Goal: Find specific page/section: Find specific page/section

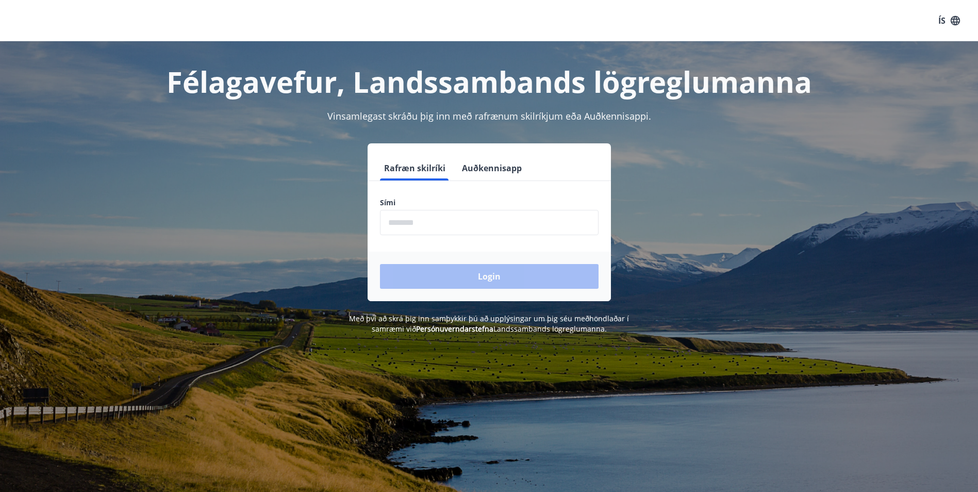
click at [459, 221] on input "phone" at bounding box center [489, 222] width 219 height 25
type input "********"
click at [470, 285] on button "Login" at bounding box center [489, 276] width 219 height 25
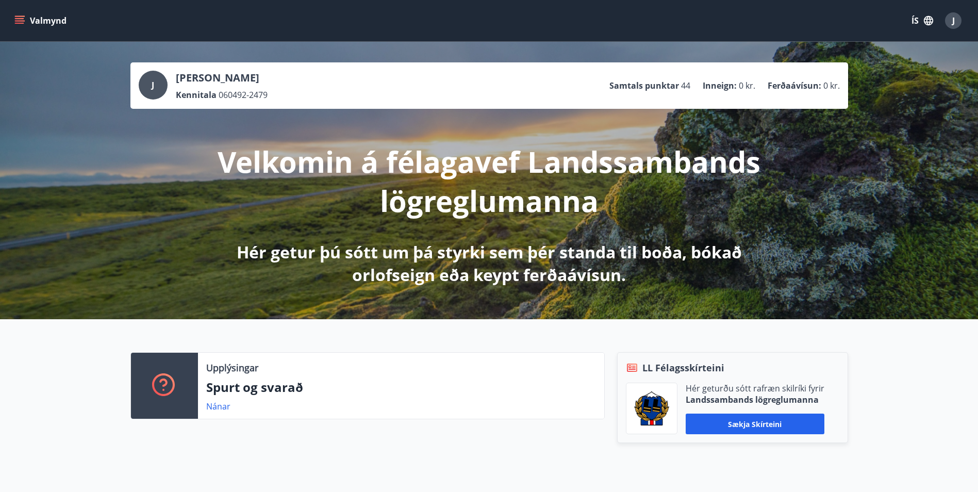
click at [18, 16] on icon "menu" at bounding box center [20, 16] width 11 height 1
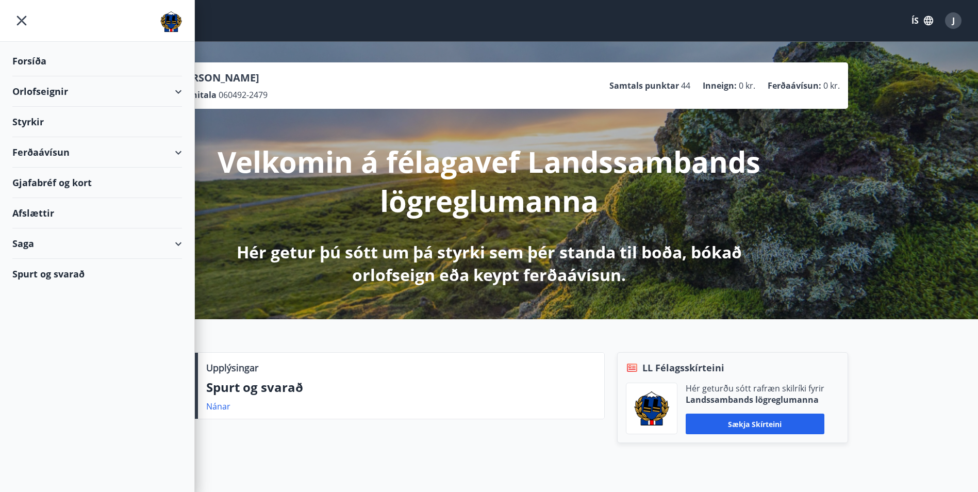
click at [63, 154] on div "Ferðaávísun" at bounding box center [97, 152] width 170 height 30
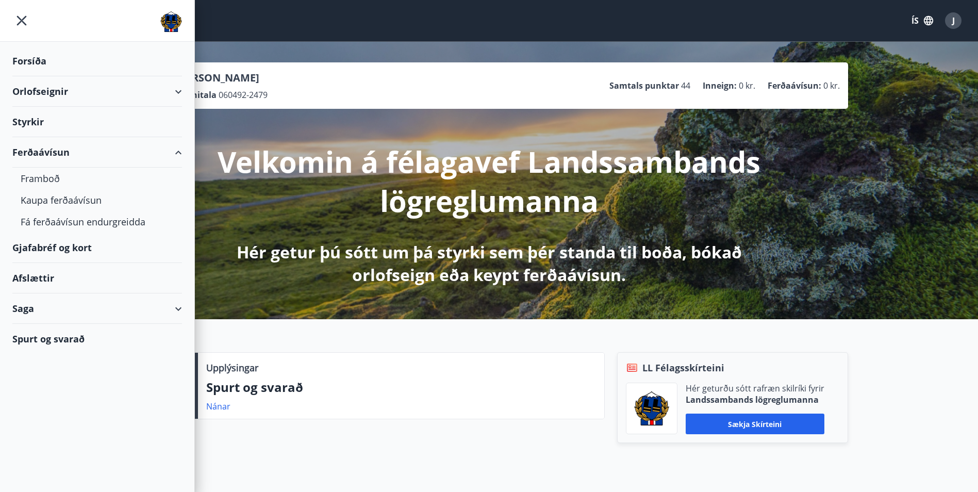
click at [74, 154] on div "Ferðaávísun" at bounding box center [97, 152] width 170 height 30
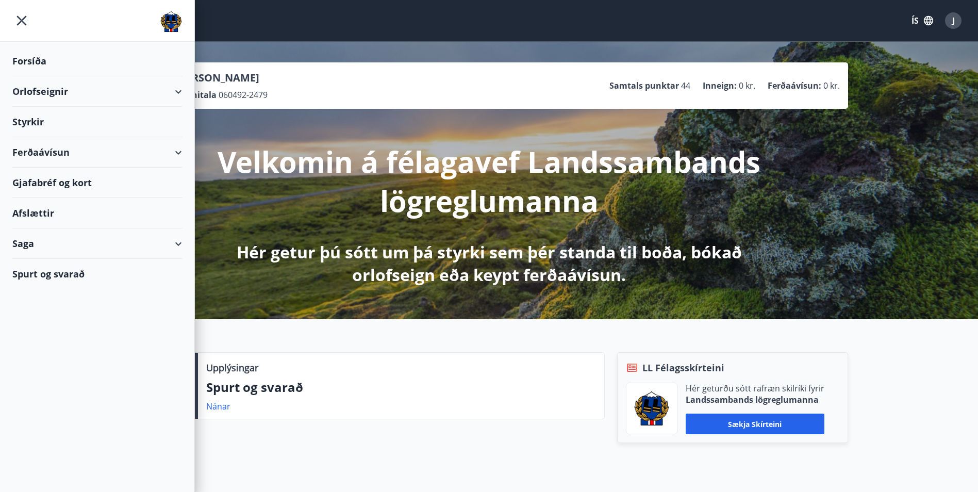
click at [34, 154] on div "Ferðaávísun" at bounding box center [97, 152] width 170 height 30
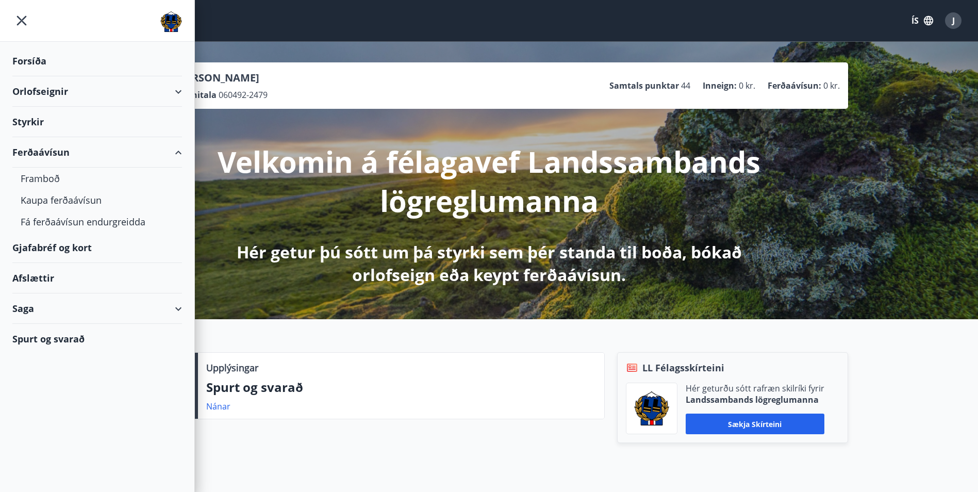
click at [34, 154] on div "Ferðaávísun" at bounding box center [97, 152] width 170 height 30
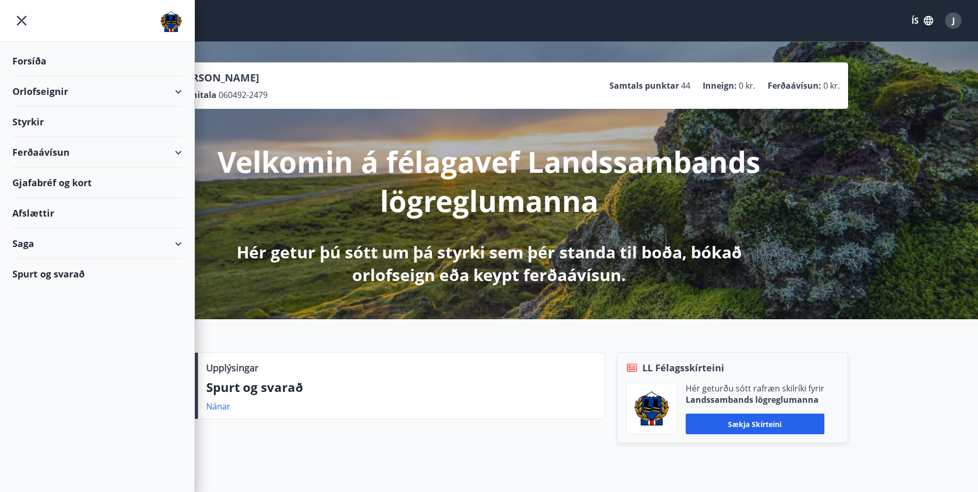
click at [36, 184] on div "Gjafabréf og kort" at bounding box center [97, 183] width 170 height 30
